Goal: Task Accomplishment & Management: Manage account settings

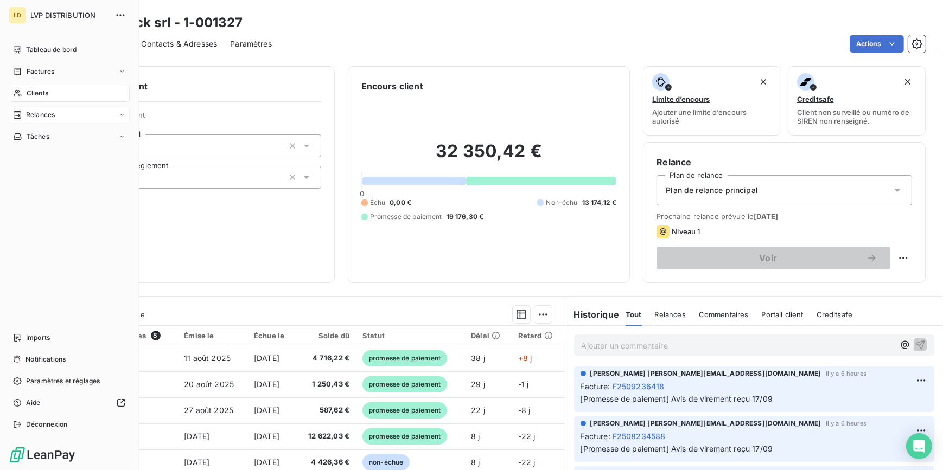
scroll to position [97, 0]
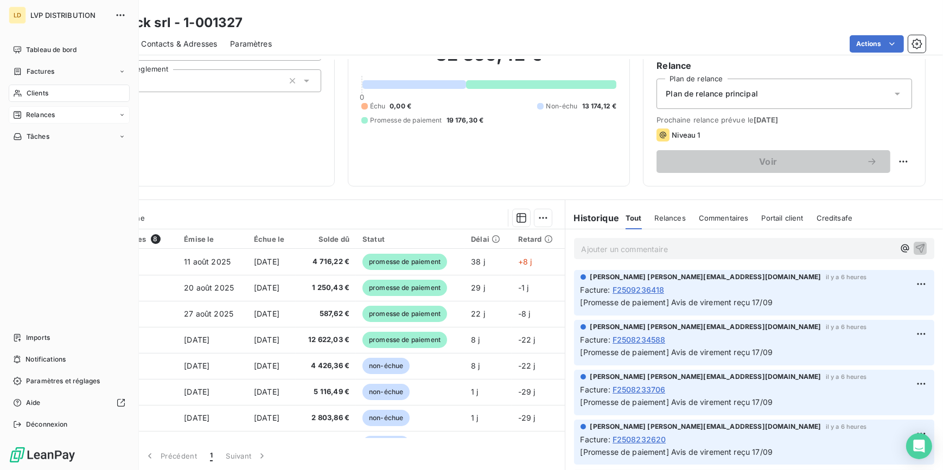
click at [28, 115] on span "Relances" at bounding box center [40, 115] width 29 height 10
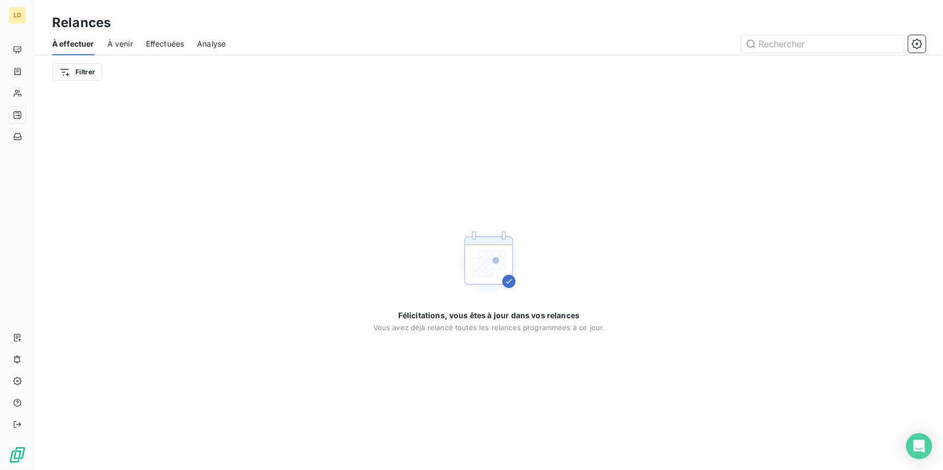
click at [118, 48] on span "À venir" at bounding box center [120, 44] width 26 height 11
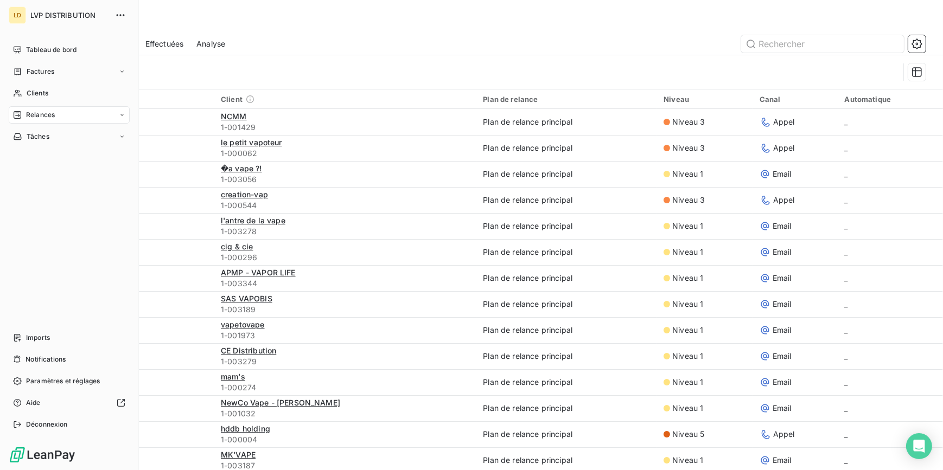
click at [18, 14] on div "LD" at bounding box center [17, 15] width 17 height 17
click at [61, 51] on span "Tableau de bord" at bounding box center [51, 50] width 50 height 10
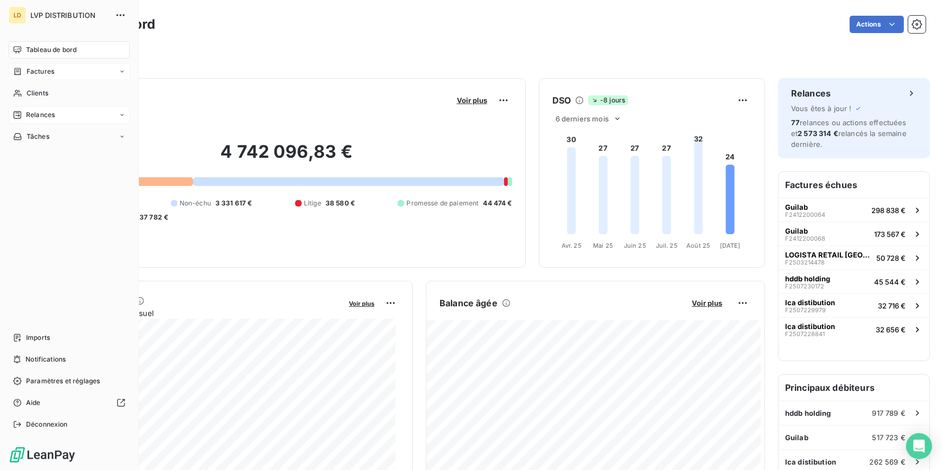
click at [25, 74] on div "Factures" at bounding box center [33, 72] width 41 height 10
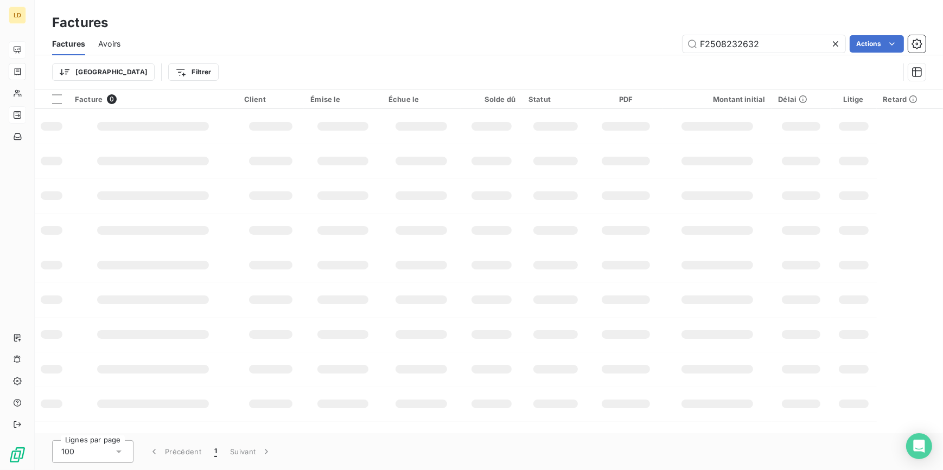
drag, startPoint x: 766, startPoint y: 45, endPoint x: 600, endPoint y: 42, distance: 166.6
click at [619, 38] on div "F2508232632 Actions" at bounding box center [529, 43] width 792 height 17
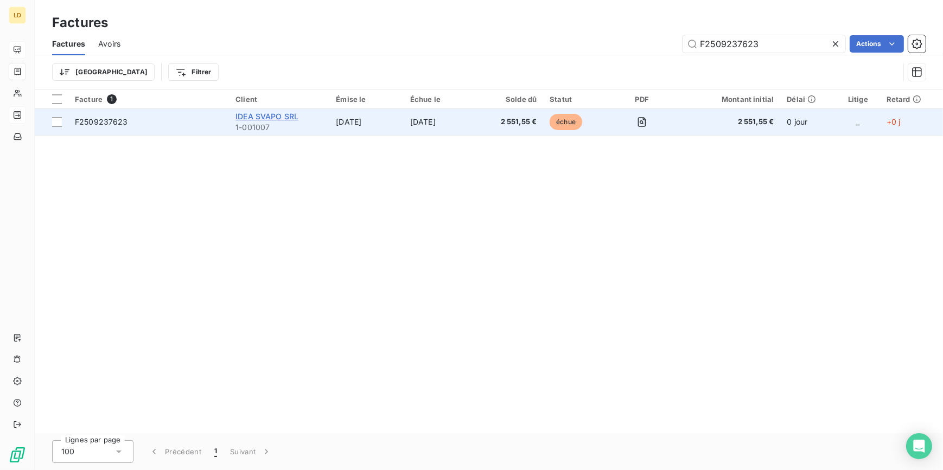
type input "F2509237623"
click at [273, 119] on span "IDEA SVAPO SRL" at bounding box center [266, 116] width 63 height 9
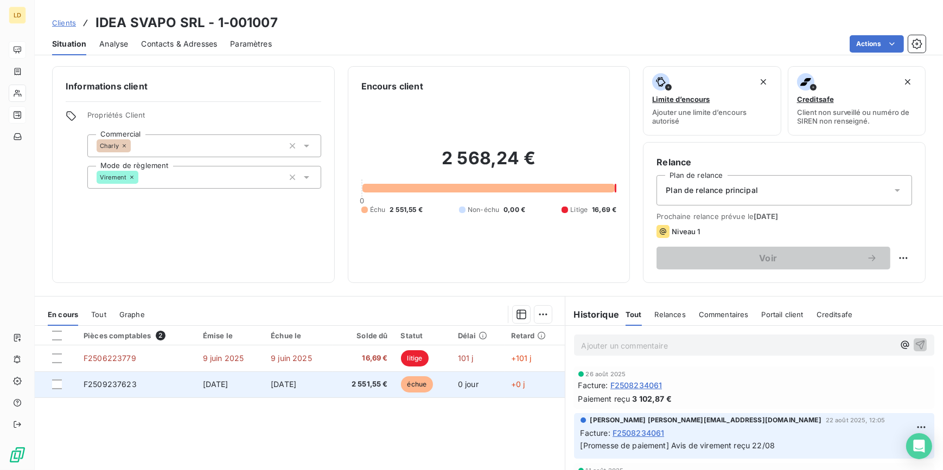
drag, startPoint x: 56, startPoint y: 385, endPoint x: 66, endPoint y: 385, distance: 9.8
click at [57, 385] on div at bounding box center [57, 385] width 10 height 10
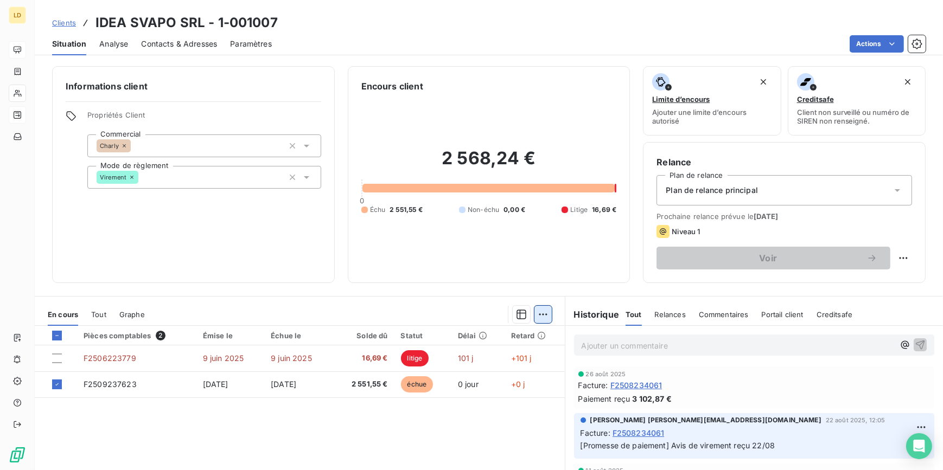
click at [533, 312] on html "LD Clients IDEA SVAPO SRL - 1-001007 Situation Analyse Contacts & Adresses Para…" at bounding box center [471, 235] width 943 height 470
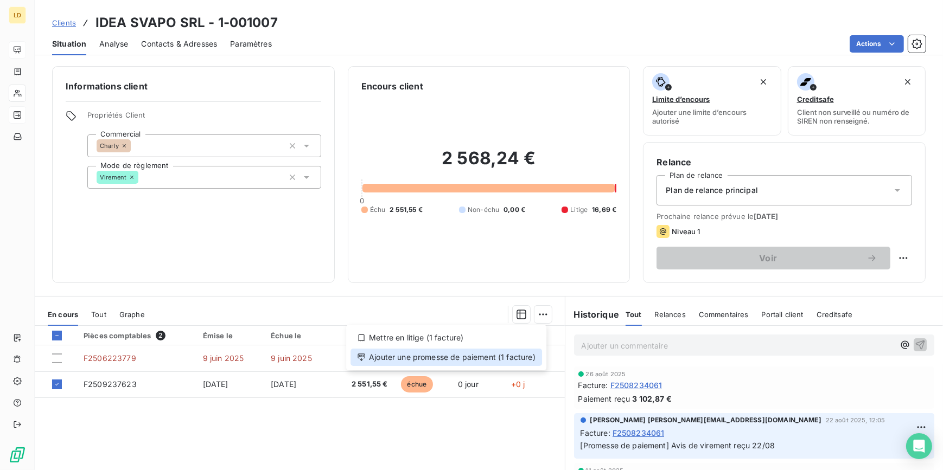
click at [499, 361] on div "Ajouter une promesse de paiement (1 facture)" at bounding box center [447, 357] width 192 height 17
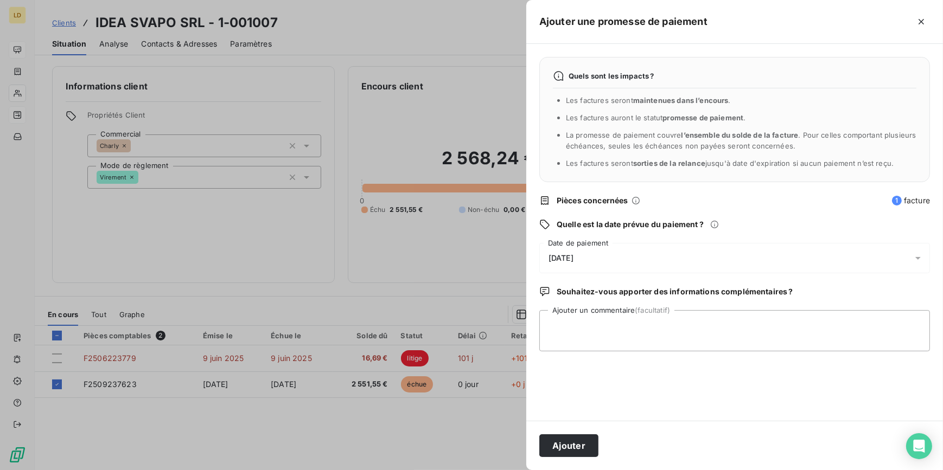
click at [570, 248] on div "[DATE]" at bounding box center [734, 258] width 391 height 30
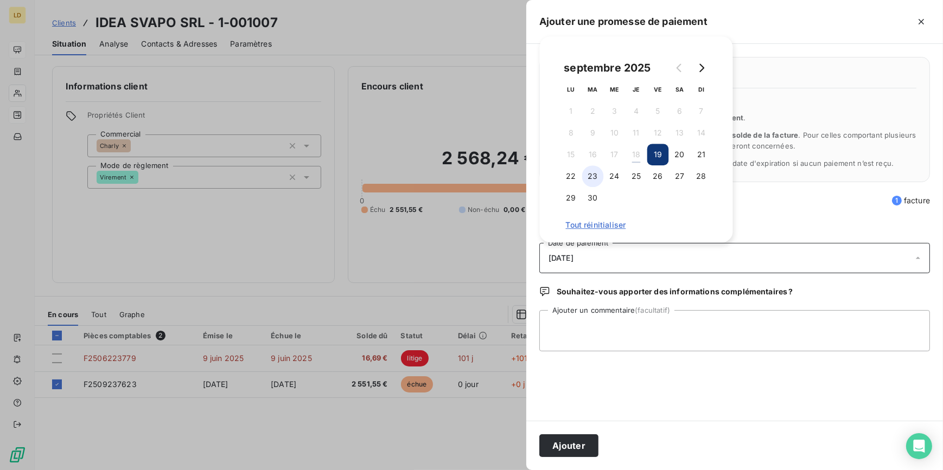
click at [595, 177] on button "23" at bounding box center [593, 176] width 22 height 22
click at [575, 368] on div "Quels sont les impacts ? Les factures seront maintenues dans l’encours . Les fa…" at bounding box center [734, 232] width 417 height 377
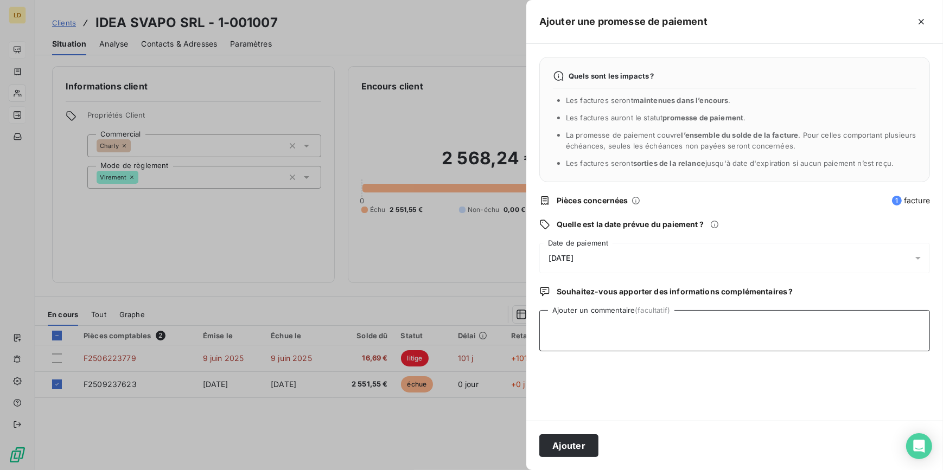
click at [581, 333] on textarea "Ajouter un commentaire (facultatif)" at bounding box center [734, 330] width 391 height 41
type textarea "Avis de virement reçu 18/09"
click at [576, 445] on button "Ajouter" at bounding box center [568, 446] width 59 height 23
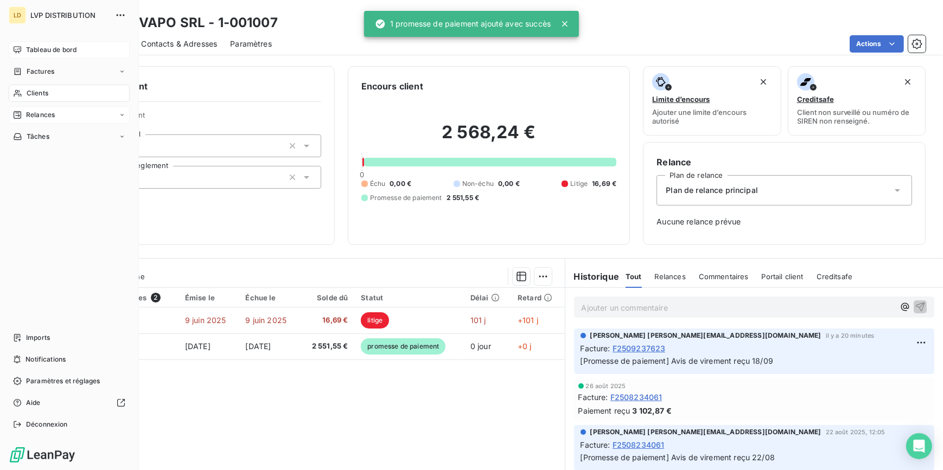
click at [22, 96] on div "Clients" at bounding box center [69, 93] width 121 height 17
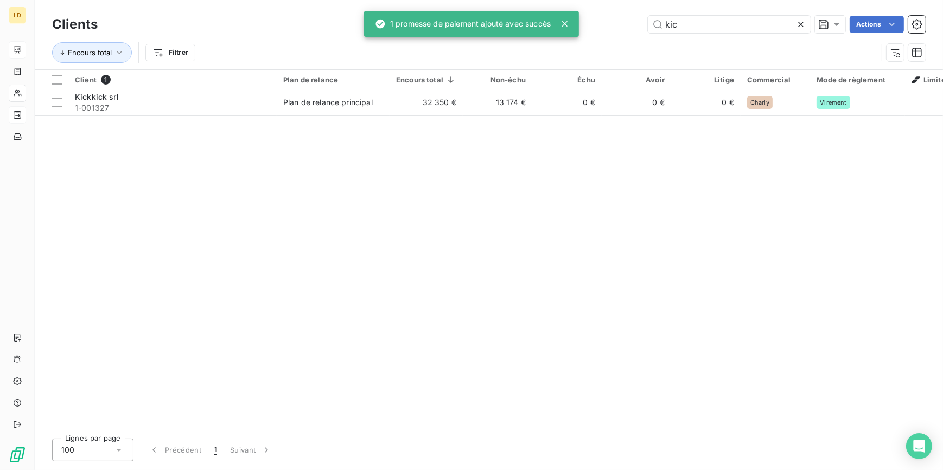
drag, startPoint x: 654, startPoint y: 23, endPoint x: 545, endPoint y: 24, distance: 109.1
click at [560, 24] on div "LD Clients kic Actions Encours total Filtrer Client 1 Plan de relance Encours t…" at bounding box center [471, 235] width 943 height 470
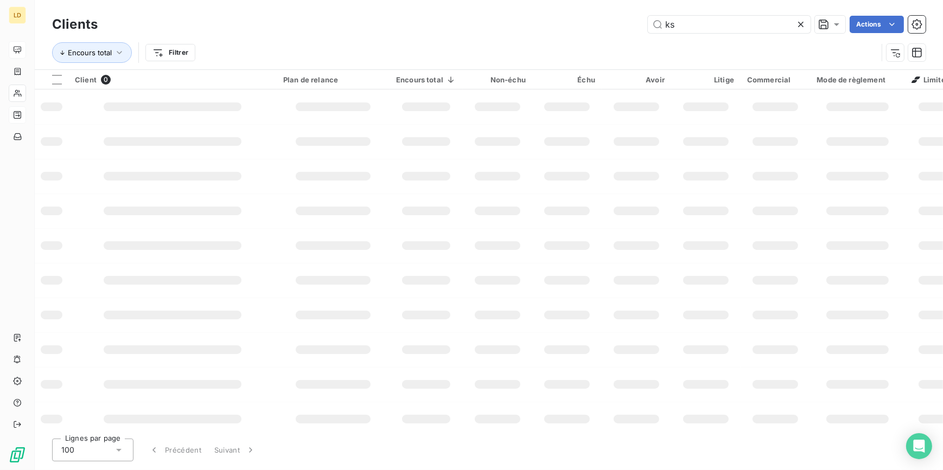
type input "k"
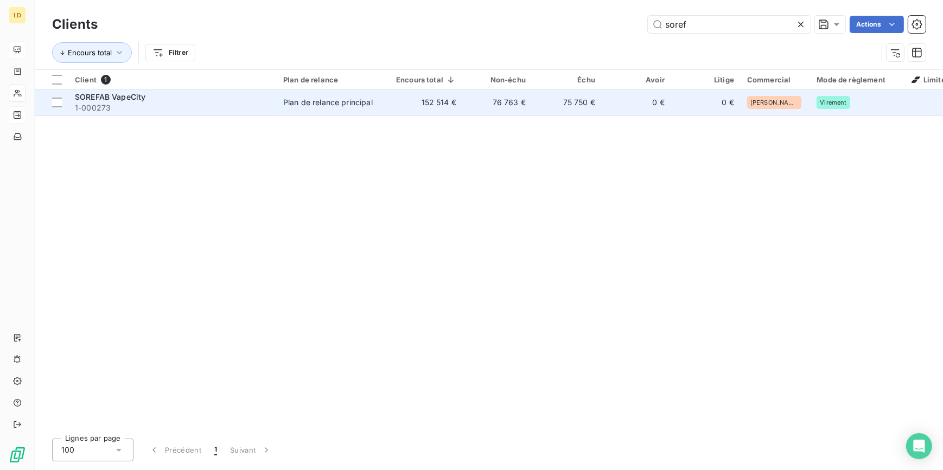
type input "soref"
click at [183, 106] on span "1-000273" at bounding box center [172, 108] width 195 height 11
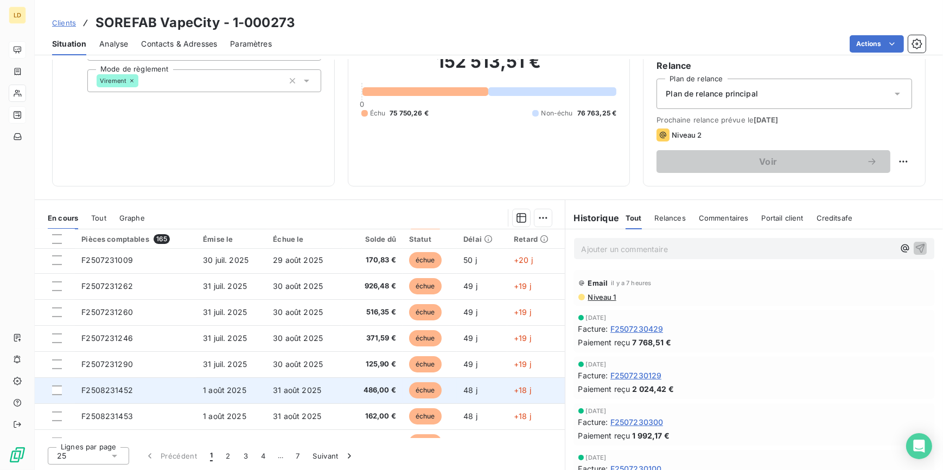
scroll to position [461, 0]
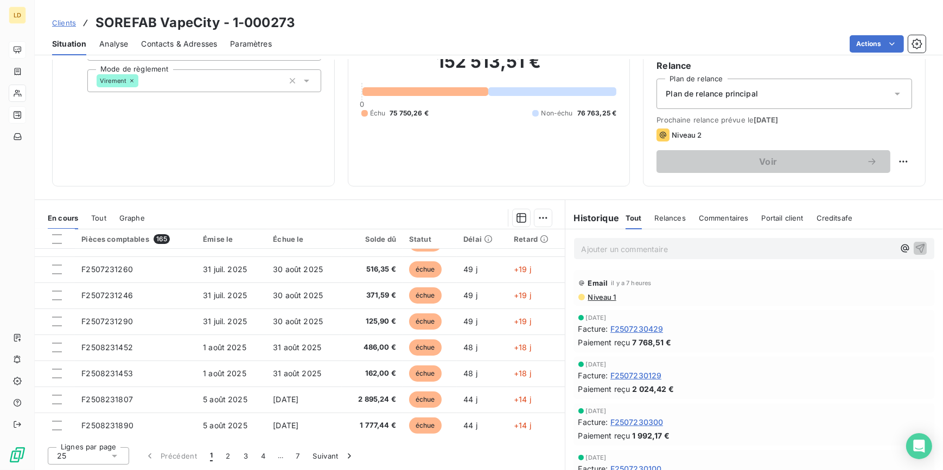
drag, startPoint x: 109, startPoint y: 460, endPoint x: 100, endPoint y: 456, distance: 9.2
click at [107, 460] on div "25" at bounding box center [88, 456] width 81 height 17
click at [85, 437] on li "100" at bounding box center [88, 436] width 81 height 20
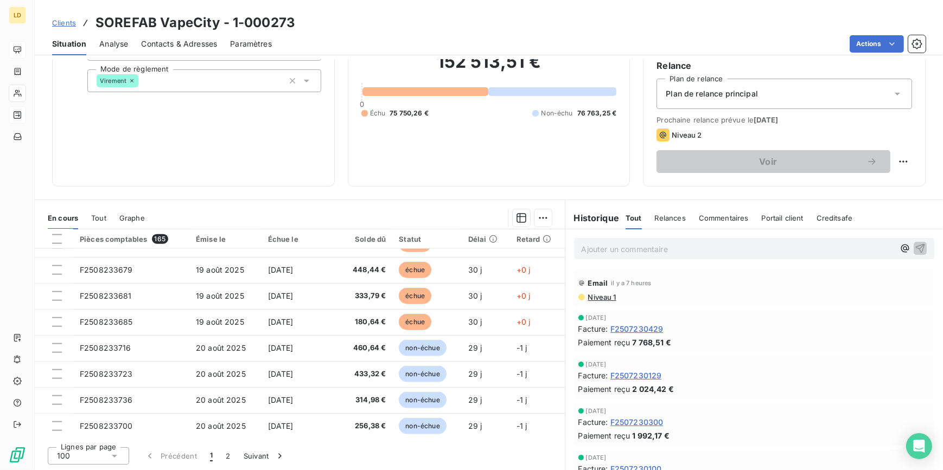
scroll to position [1973, 0]
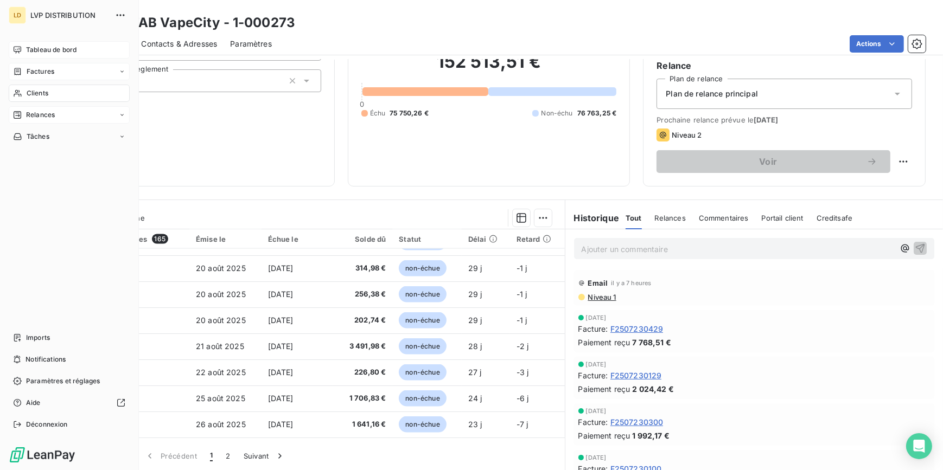
click at [32, 74] on span "Factures" at bounding box center [41, 72] width 28 height 10
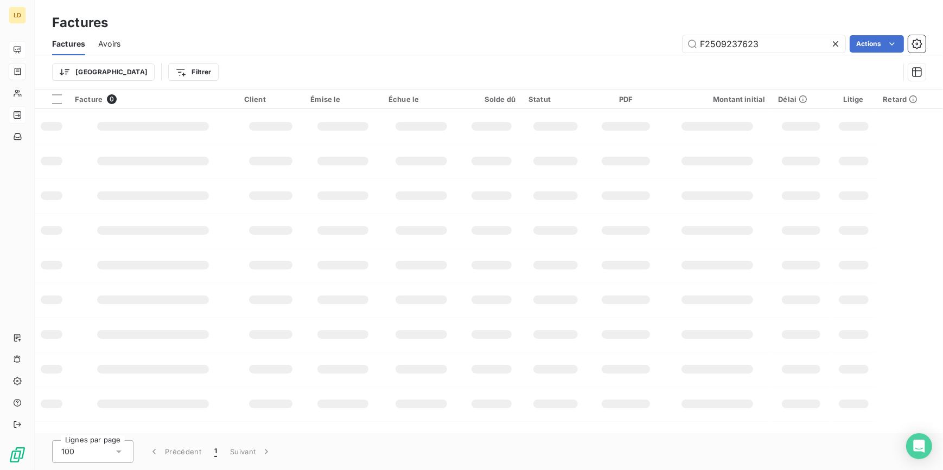
drag, startPoint x: 762, startPoint y: 49, endPoint x: 591, endPoint y: 46, distance: 170.4
click at [617, 46] on div "F2509237623 Actions" at bounding box center [529, 43] width 792 height 17
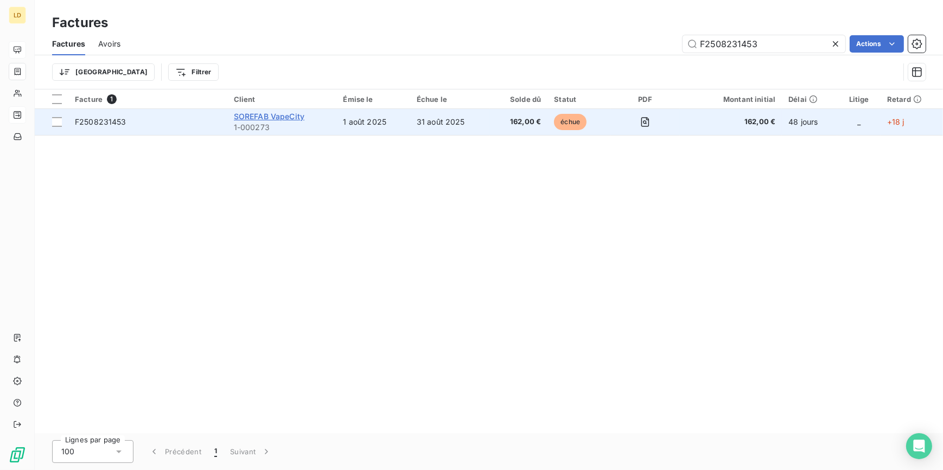
type input "F2508231453"
click at [278, 116] on span "SOREFAB VapeCity" at bounding box center [269, 116] width 71 height 9
click at [420, 116] on td "31 août 2025" at bounding box center [450, 122] width 80 height 26
